Goal: Register for event/course

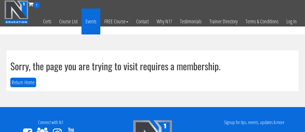
click at [88, 22] on link "Events" at bounding box center [90, 21] width 19 height 26
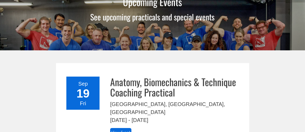
scroll to position [85, 0]
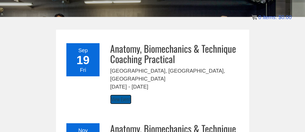
click at [116, 95] on link "View Event" at bounding box center [120, 100] width 21 height 10
